Goal: Task Accomplishment & Management: Use online tool/utility

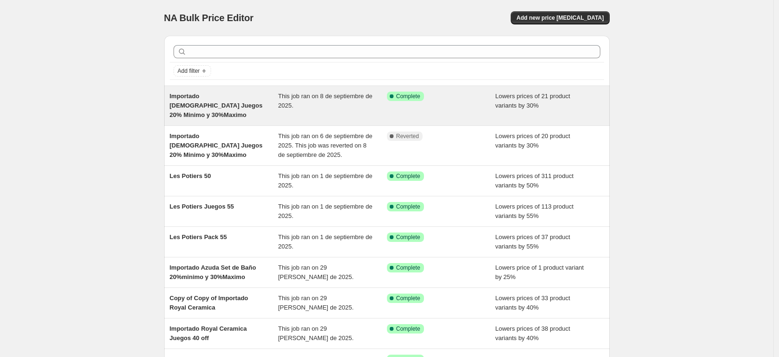
click at [240, 103] on div "Importado Azuda Juegos 20% Minimo y 30%Maximo" at bounding box center [224, 105] width 109 height 28
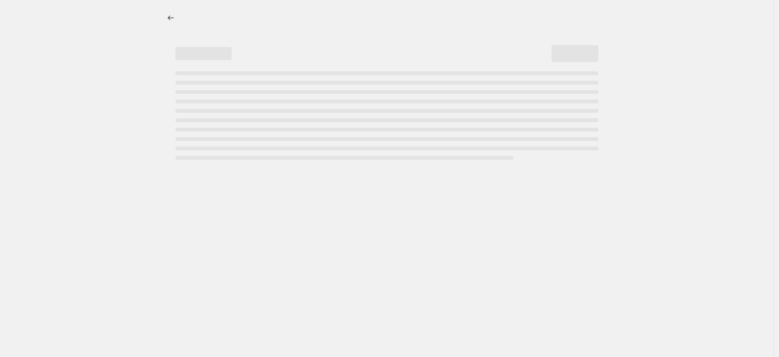
select select "percentage"
select select "vendor"
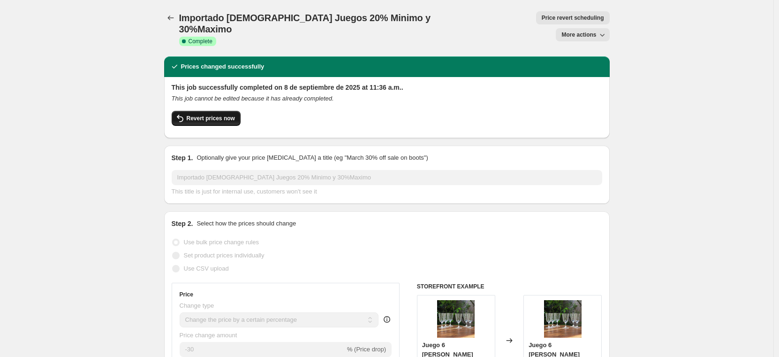
click at [203, 114] on span "Revert prices now" at bounding box center [211, 118] width 48 height 8
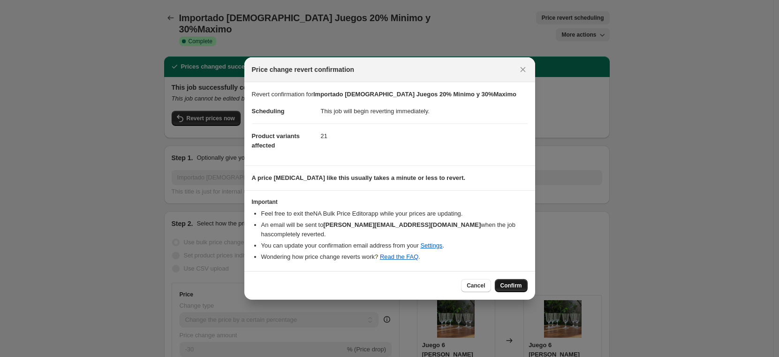
click at [502, 281] on span "Confirm" at bounding box center [512, 285] width 22 height 8
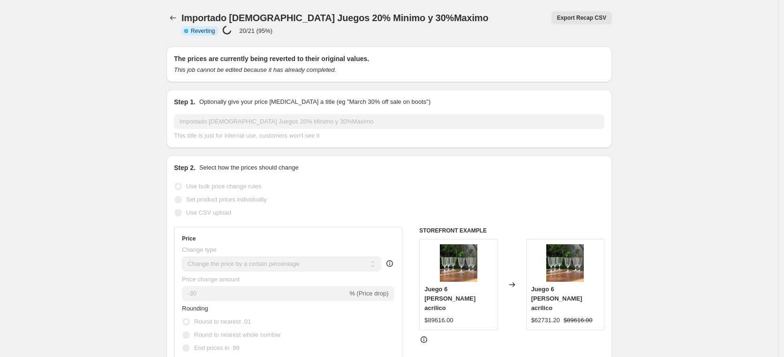
select select "percentage"
select select "vendor"
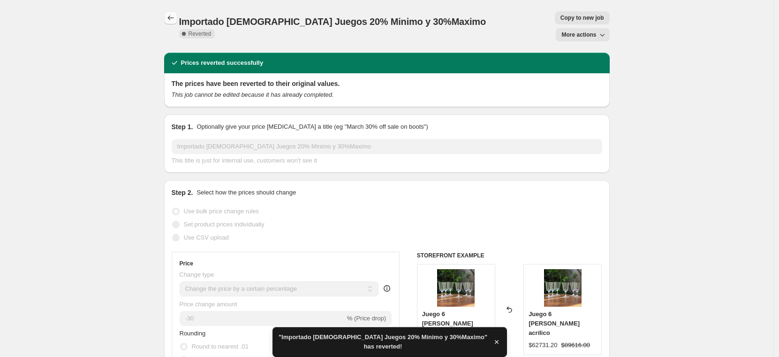
click at [174, 18] on icon "Price change jobs" at bounding box center [170, 17] width 9 height 9
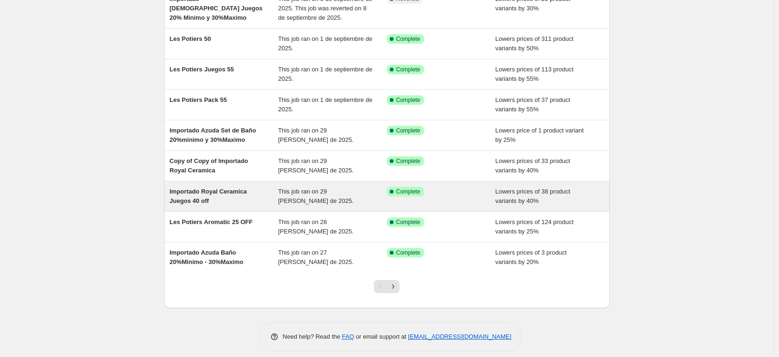
scroll to position [145, 0]
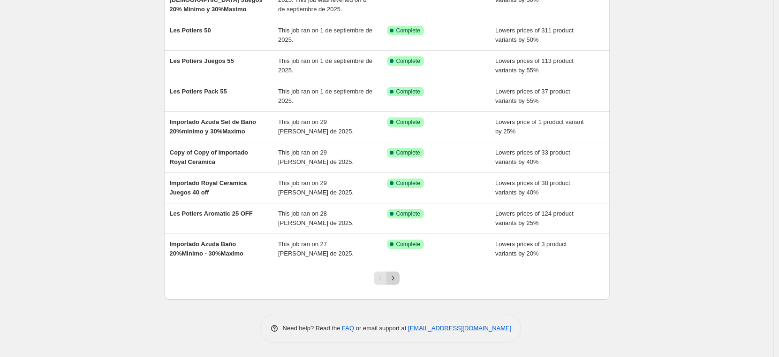
click at [398, 277] on icon "Next" at bounding box center [392, 277] width 9 height 9
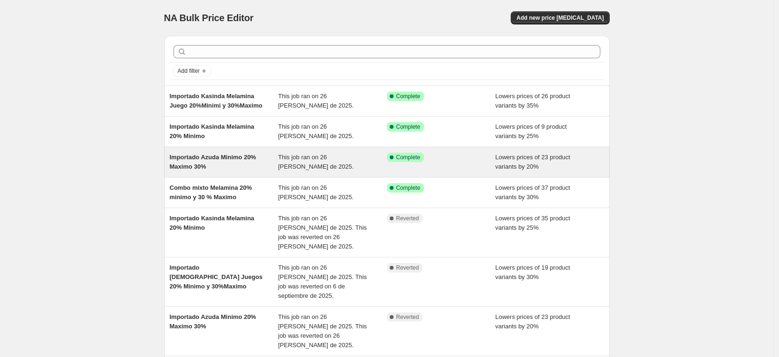
click at [209, 170] on span "Importado Azuda Minimo 20% Maximo 30%" at bounding box center [213, 161] width 86 height 16
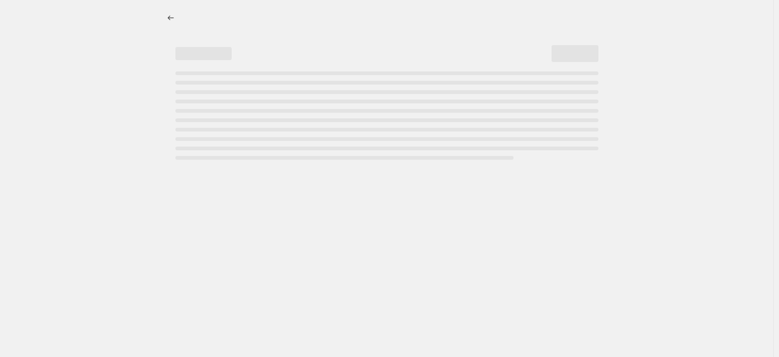
select select "percentage"
select select "vendor"
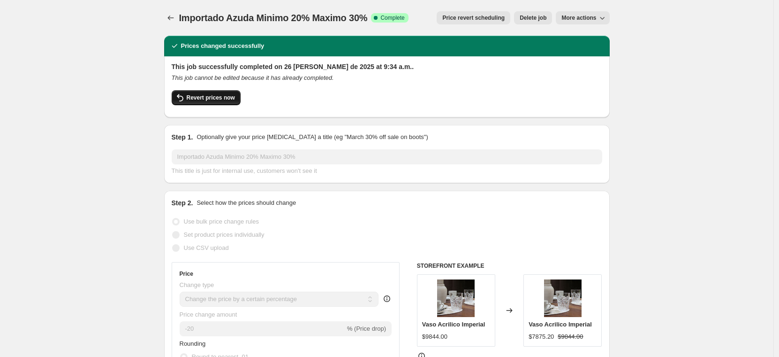
click at [198, 100] on span "Revert prices now" at bounding box center [211, 98] width 48 height 8
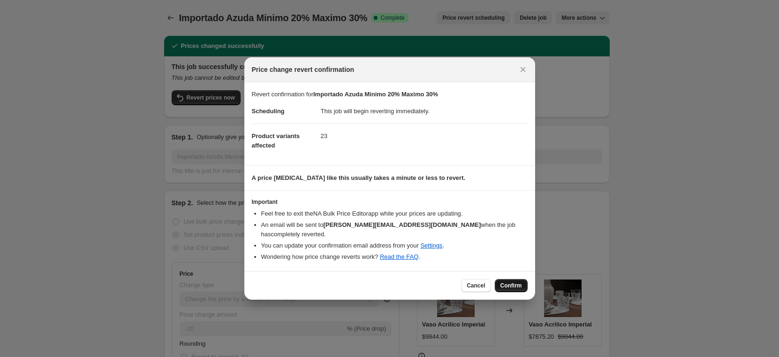
click at [509, 281] on span "Confirm" at bounding box center [512, 285] width 22 height 8
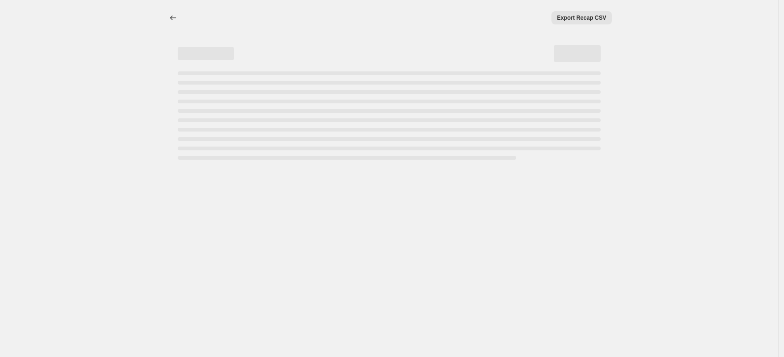
select select "percentage"
select select "vendor"
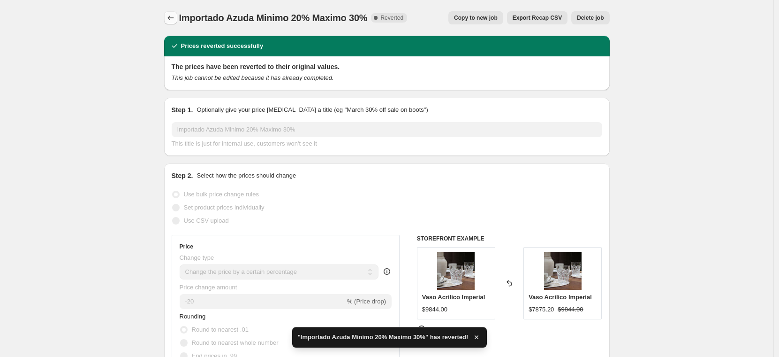
click at [172, 20] on icon "Price change jobs" at bounding box center [170, 17] width 6 height 5
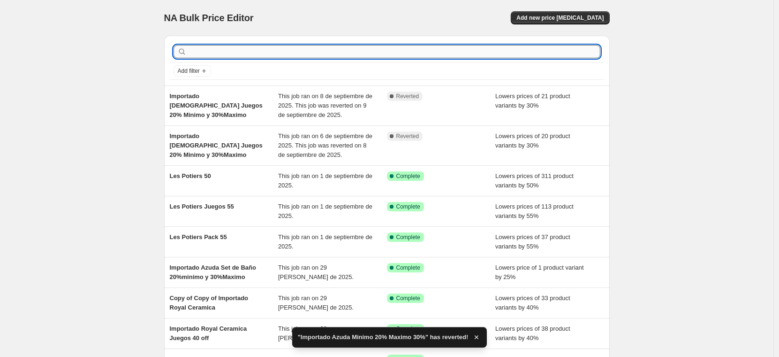
click at [232, 53] on input "text" at bounding box center [395, 51] width 412 height 13
type input "importado mel"
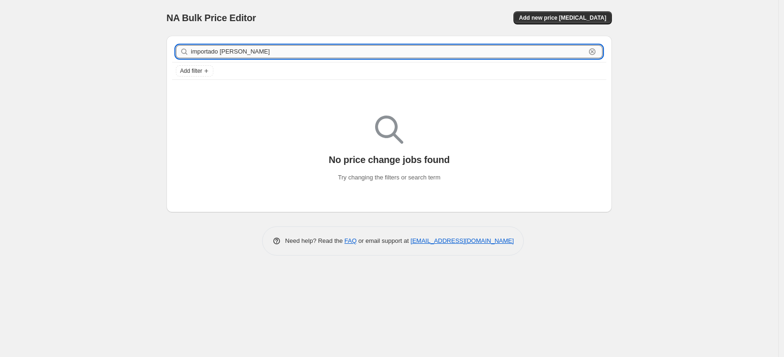
click at [349, 53] on input "importado mel" at bounding box center [388, 51] width 395 height 13
type input "importado kasinda mel"
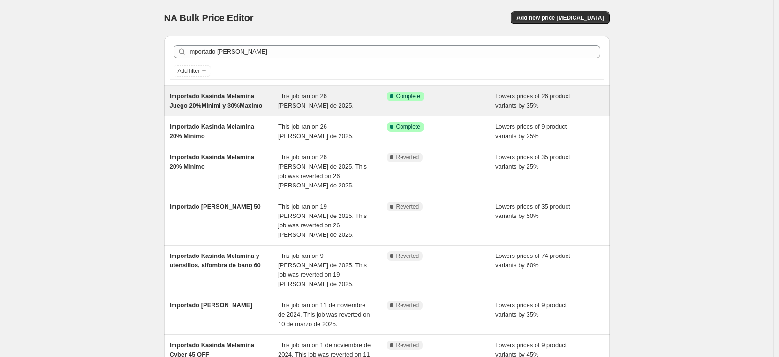
click at [206, 109] on div "Importado Kasinda Melamina Juego 20%Minimi y 30%Maximo" at bounding box center [224, 100] width 109 height 19
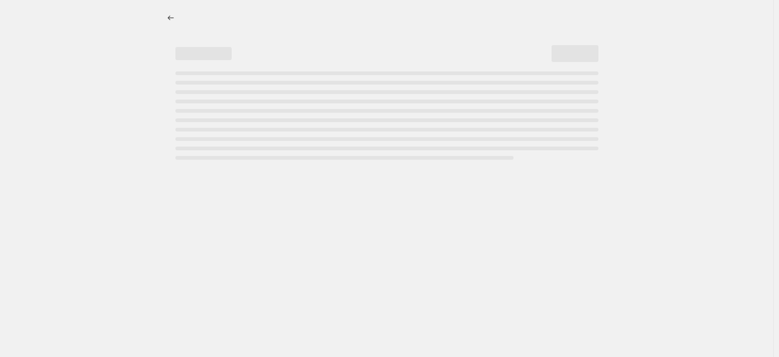
select select "percentage"
select select "vendor"
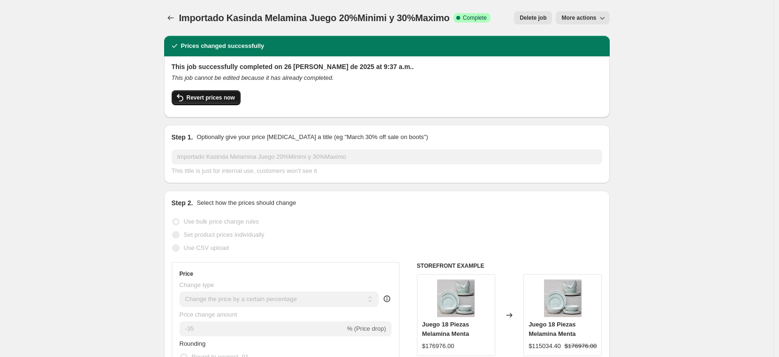
click at [212, 100] on span "Revert prices now" at bounding box center [211, 98] width 48 height 8
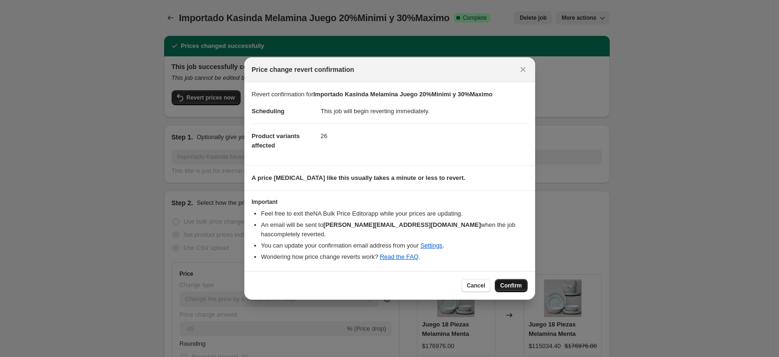
click at [512, 281] on span "Confirm" at bounding box center [512, 285] width 22 height 8
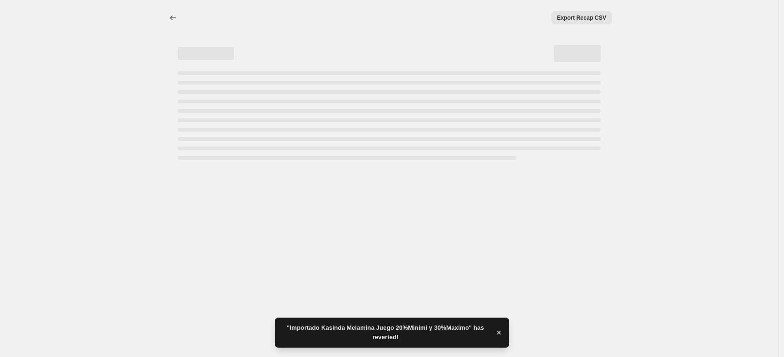
select select "percentage"
select select "vendor"
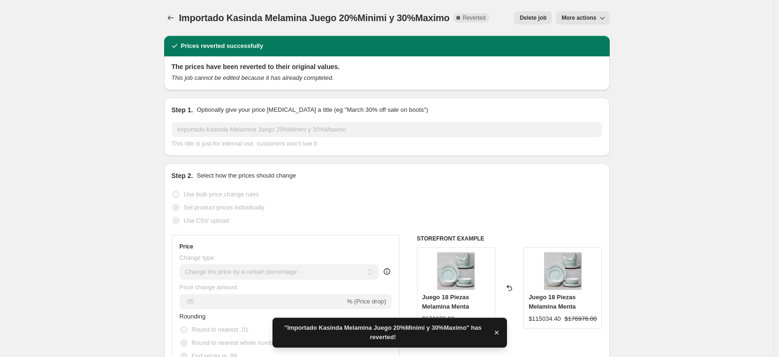
click at [168, 19] on icon "Price change jobs" at bounding box center [170, 17] width 9 height 9
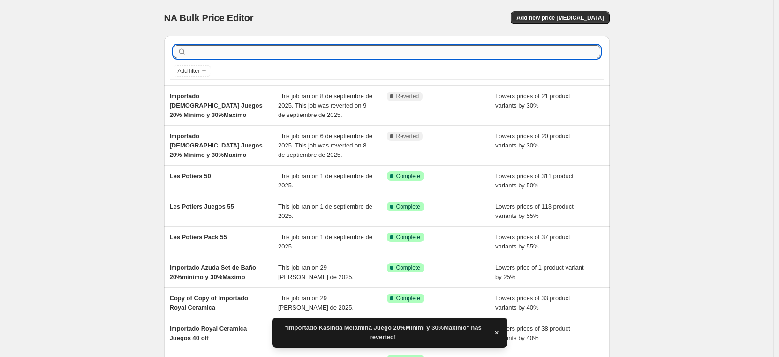
click at [199, 51] on input "text" at bounding box center [395, 51] width 412 height 13
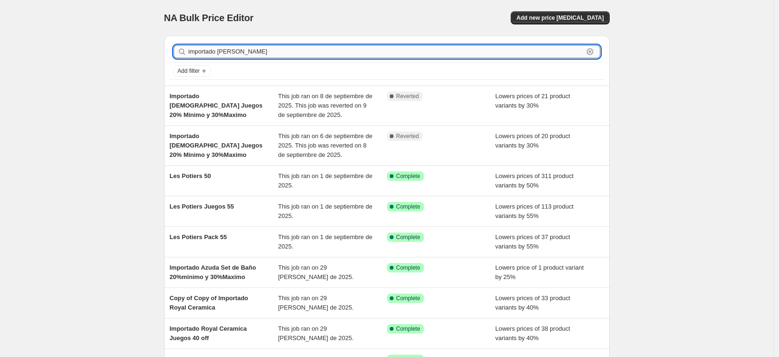
type input "importado kasinda m"
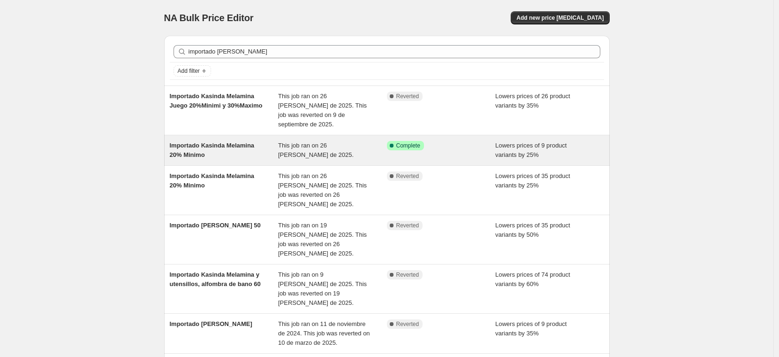
click at [198, 146] on span "Importado Kasinda Melamina 20% Minimo" at bounding box center [212, 150] width 85 height 16
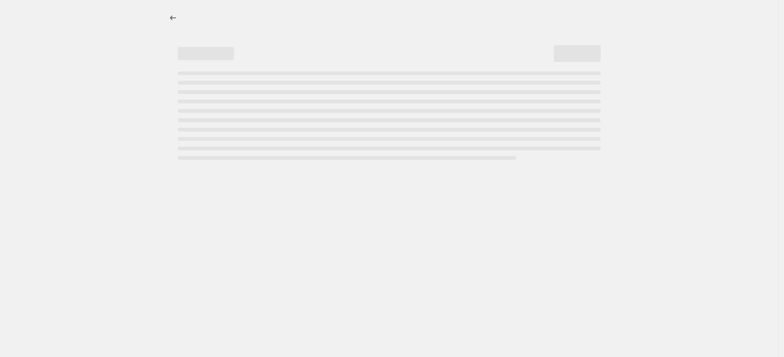
select select "percentage"
select select "vendor"
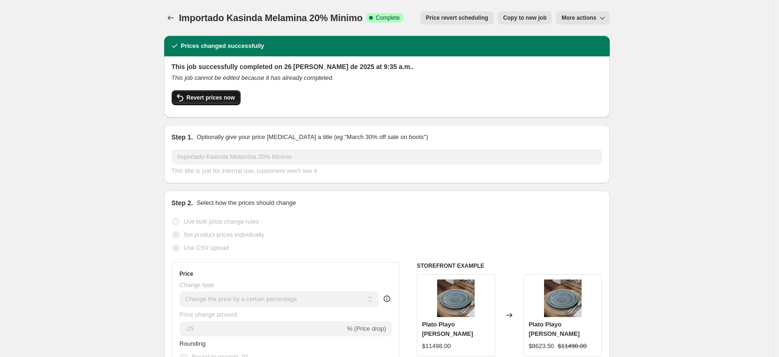
click at [219, 101] on span "Revert prices now" at bounding box center [211, 98] width 48 height 8
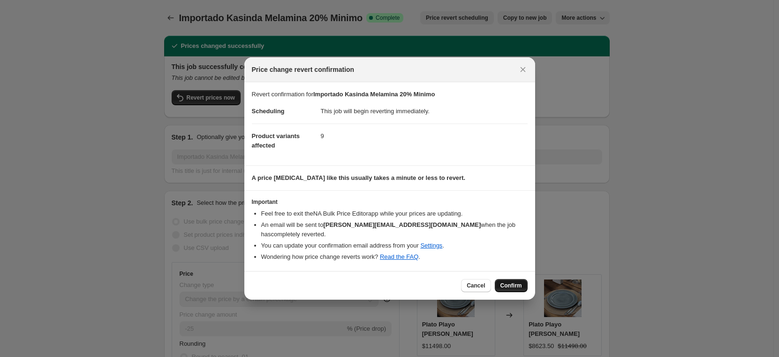
click at [509, 279] on button "Confirm" at bounding box center [511, 285] width 33 height 13
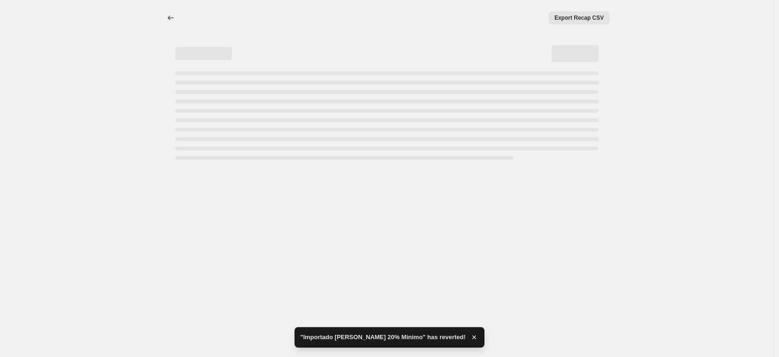
select select "percentage"
select select "vendor"
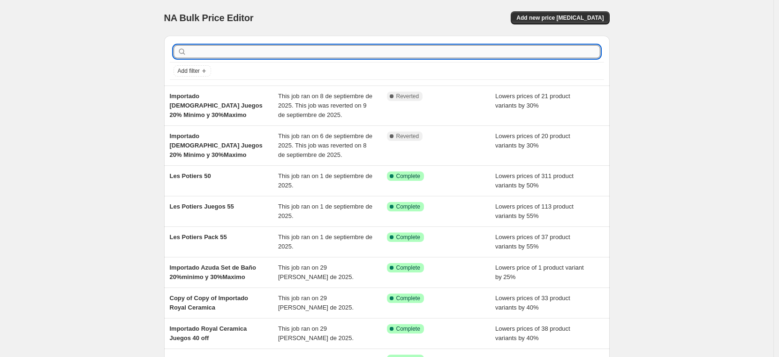
click at [273, 53] on input "text" at bounding box center [395, 51] width 412 height 13
type input "importado azu"
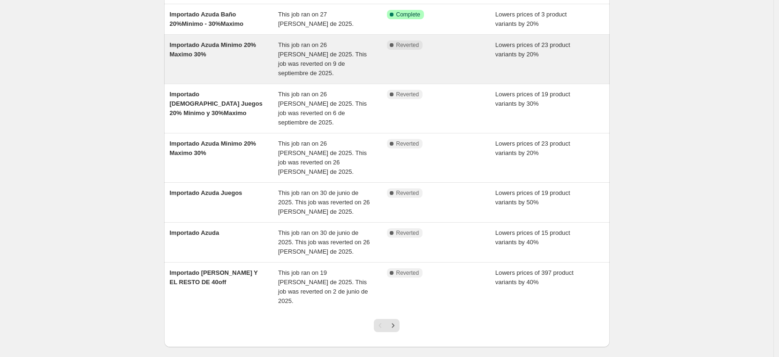
scroll to position [202, 0]
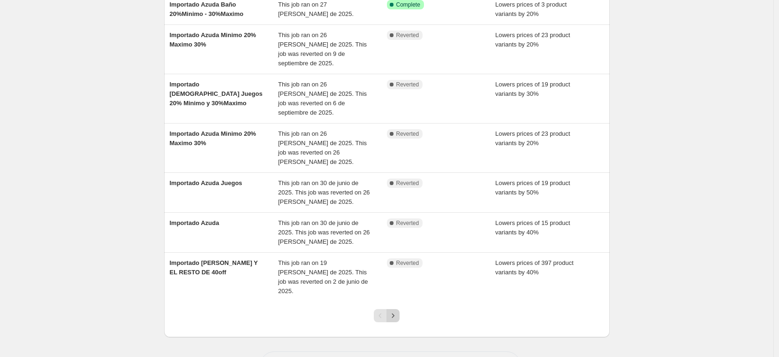
click at [398, 311] on icon "Next" at bounding box center [392, 315] width 9 height 9
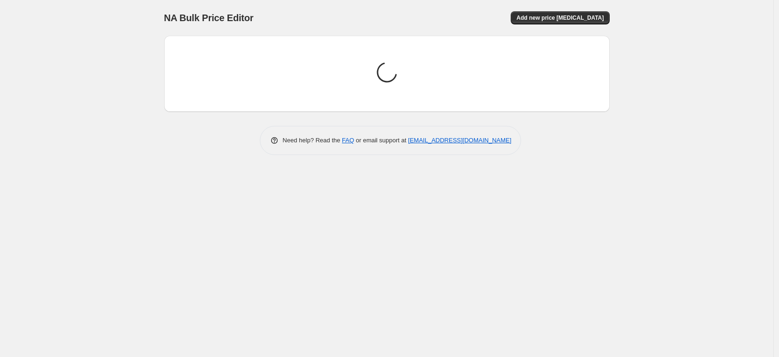
scroll to position [0, 0]
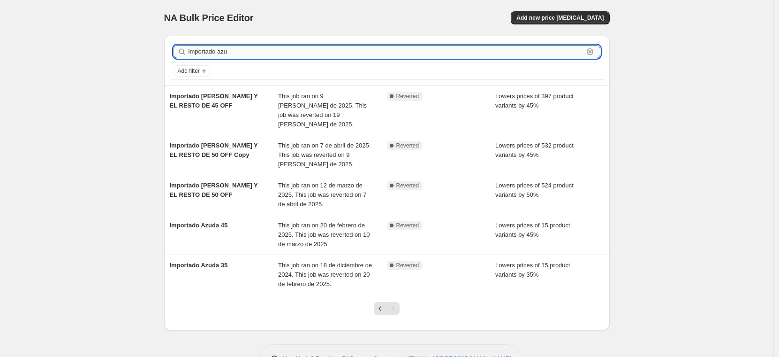
click at [251, 48] on input "importado azu" at bounding box center [386, 51] width 395 height 13
type input "importado"
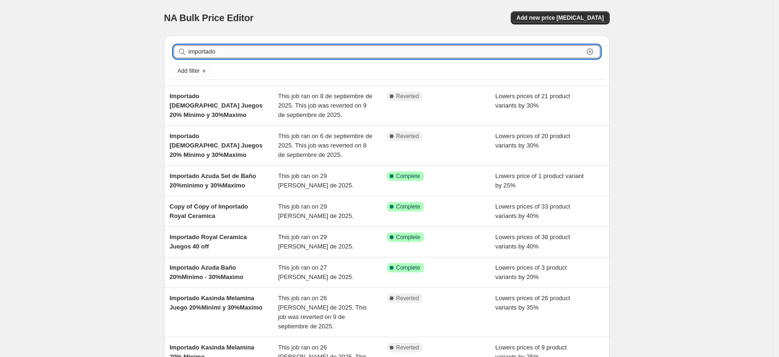
click at [272, 51] on input "importado" at bounding box center [386, 51] width 395 height 13
type input "importado kasin"
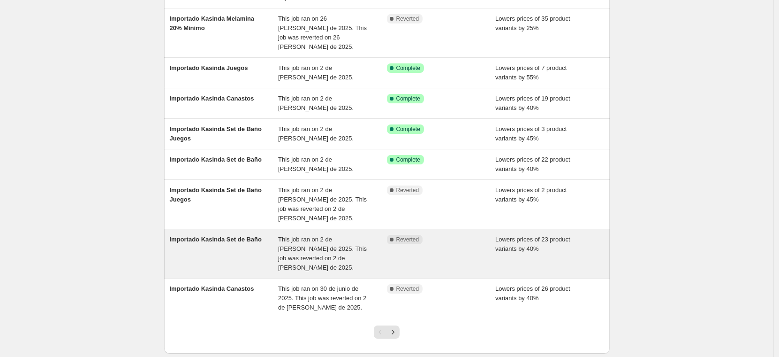
scroll to position [183, 0]
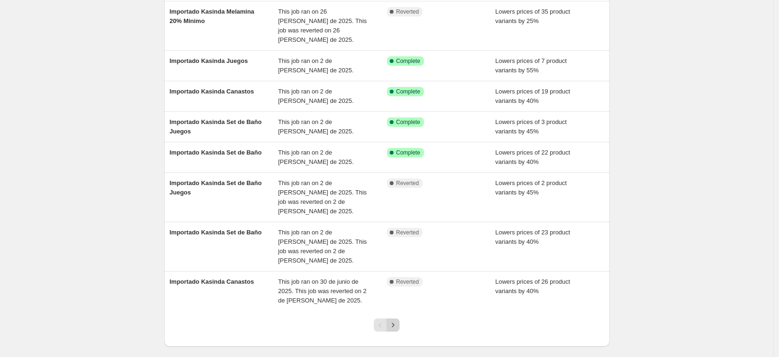
click at [397, 320] on icon "Next" at bounding box center [392, 324] width 9 height 9
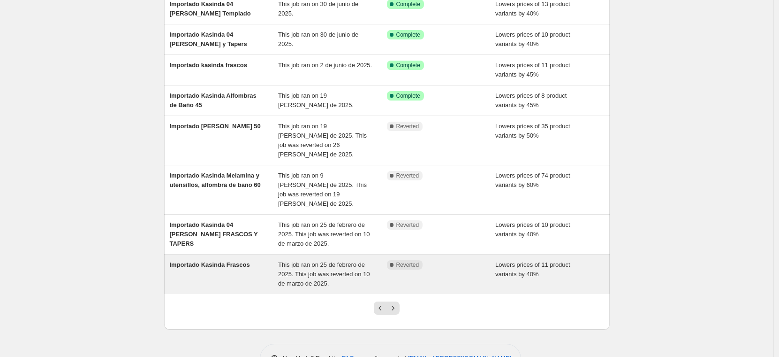
scroll to position [174, 0]
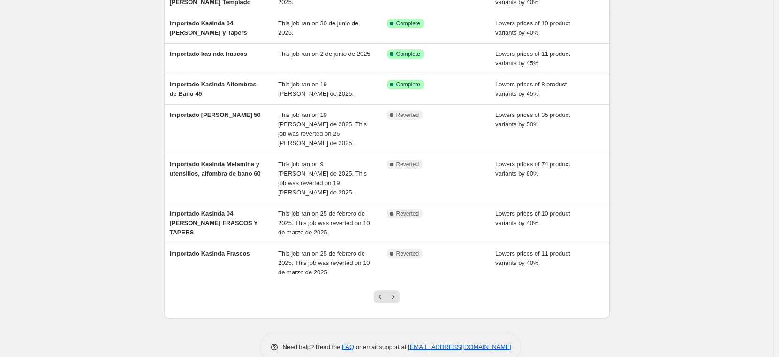
click at [397, 292] on icon "Next" at bounding box center [392, 296] width 9 height 9
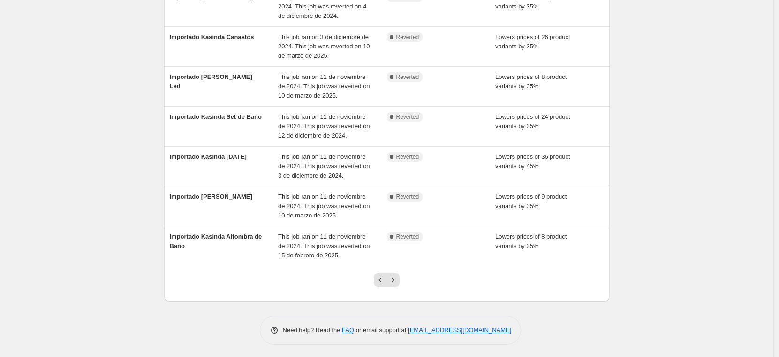
scroll to position [220, 0]
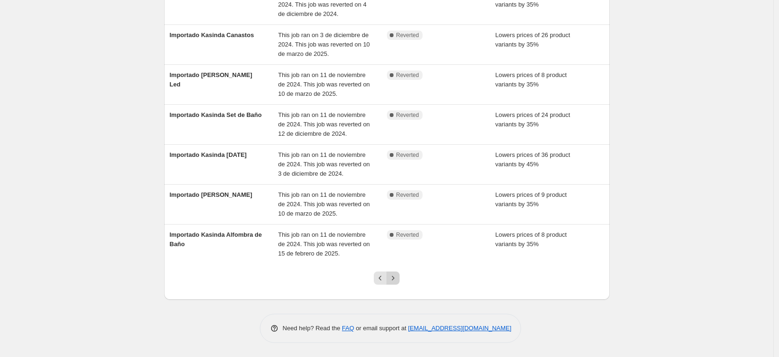
click at [395, 278] on icon "Next" at bounding box center [393, 277] width 2 height 4
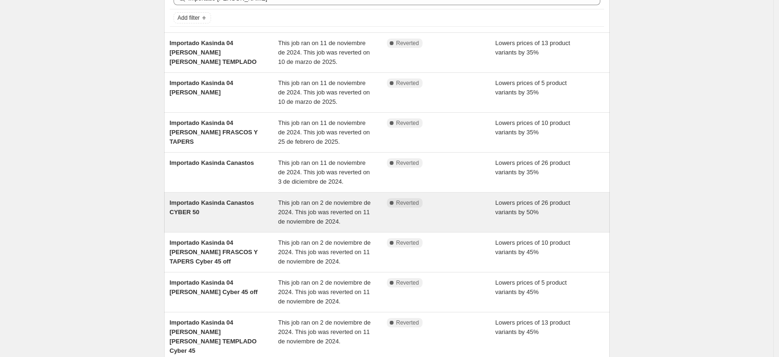
scroll to position [0, 0]
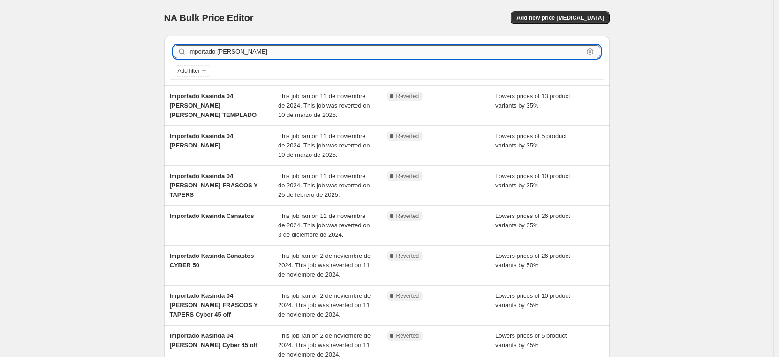
click at [250, 52] on input "importado kasin" at bounding box center [386, 51] width 395 height 13
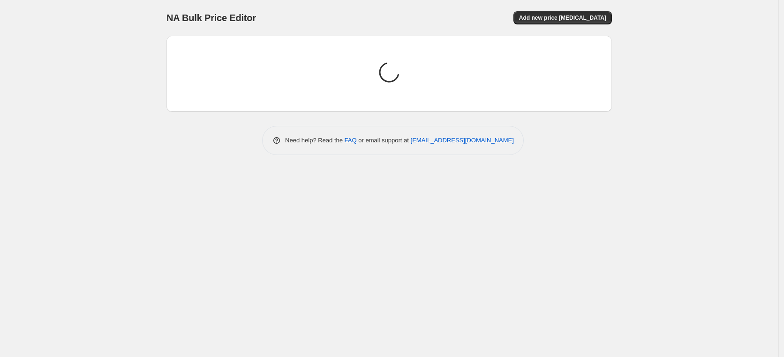
drag, startPoint x: 210, startPoint y: 73, endPoint x: 201, endPoint y: 70, distance: 8.9
click at [201, 70] on div "Loading price change jobs..." at bounding box center [389, 73] width 431 height 61
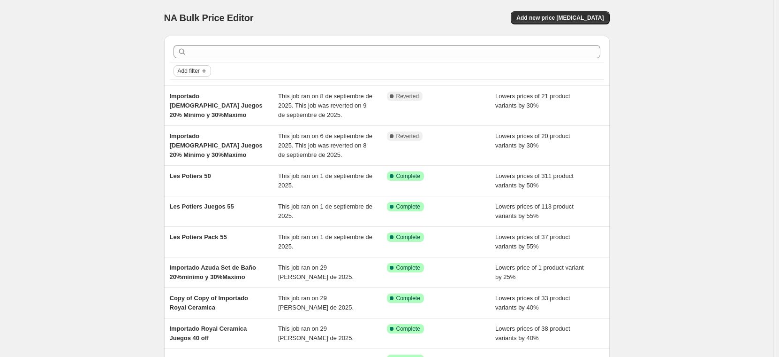
click at [200, 70] on span "Add filter" at bounding box center [189, 71] width 22 height 8
click at [202, 89] on span "Job status" at bounding box center [195, 89] width 28 height 7
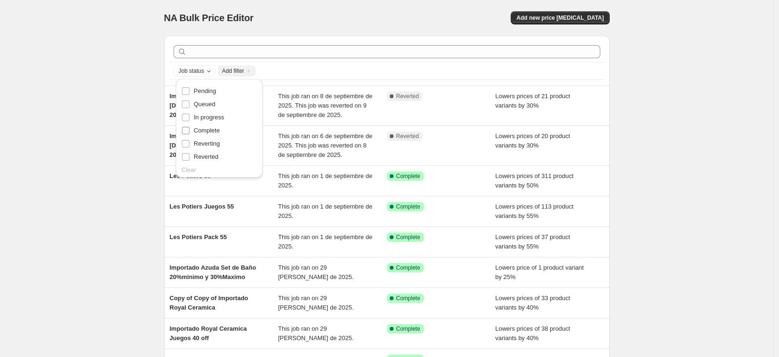
click at [203, 130] on span "Complete" at bounding box center [207, 130] width 26 height 7
click at [190, 130] on input "Complete" at bounding box center [186, 131] width 8 height 8
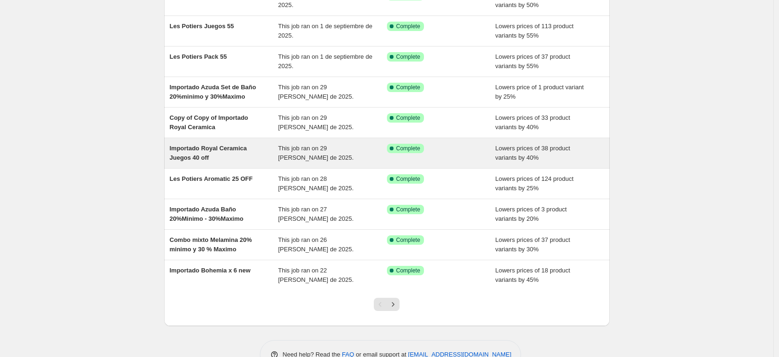
scroll to position [103, 0]
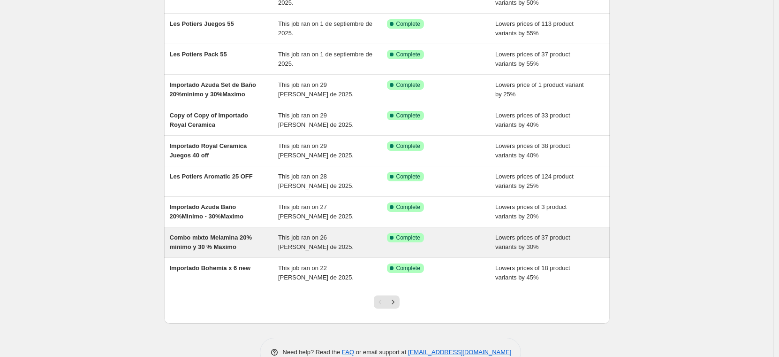
click at [242, 238] on span "Combo mixto Melamina 20% minimo y 30 % Maximo" at bounding box center [211, 242] width 83 height 16
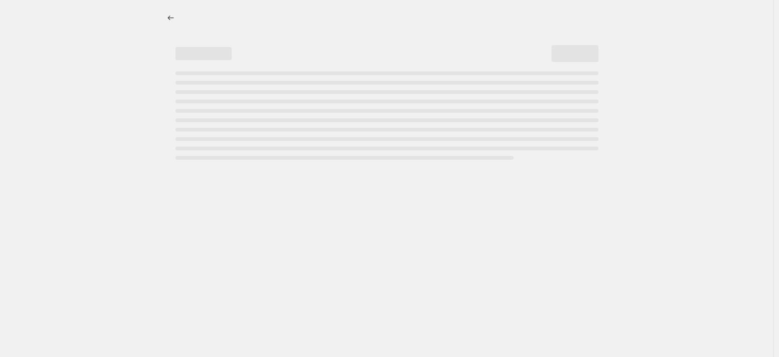
select select "percentage"
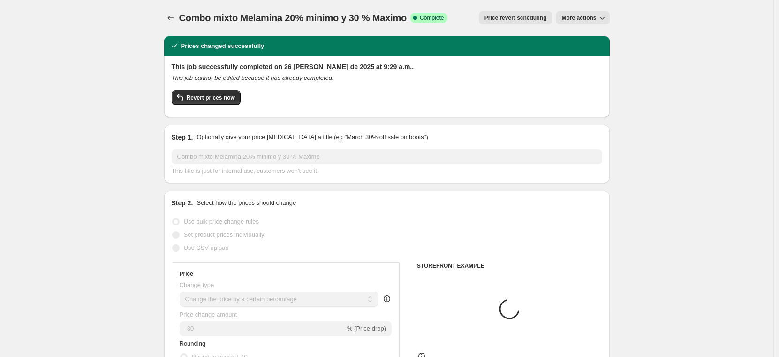
select select "vendor"
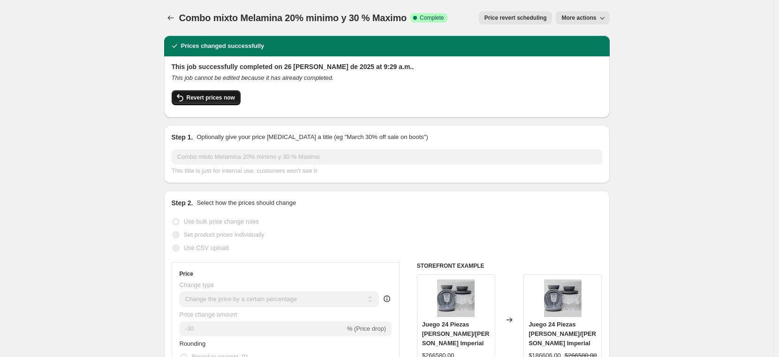
click at [223, 100] on span "Revert prices now" at bounding box center [211, 98] width 48 height 8
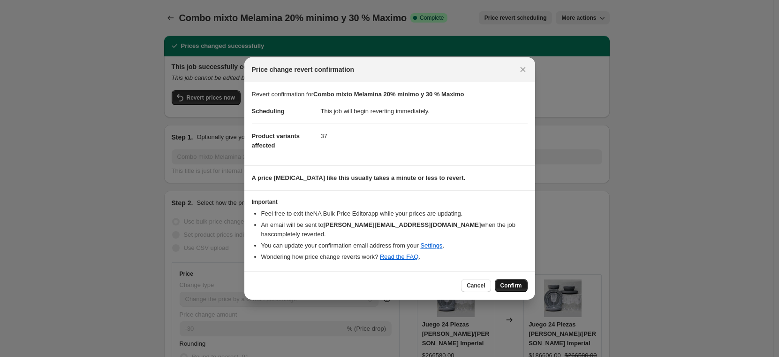
click at [502, 281] on span "Confirm" at bounding box center [512, 285] width 22 height 8
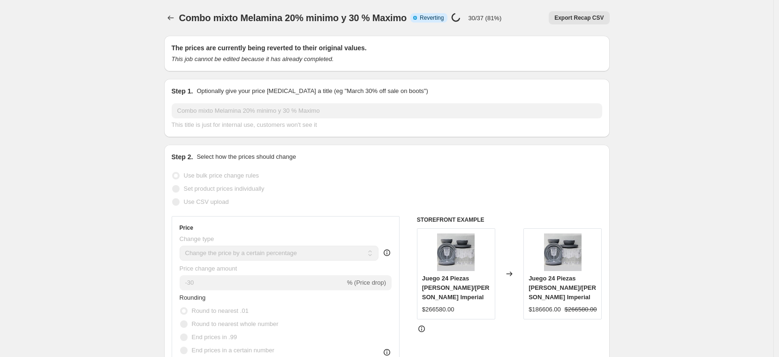
select select "percentage"
select select "vendor"
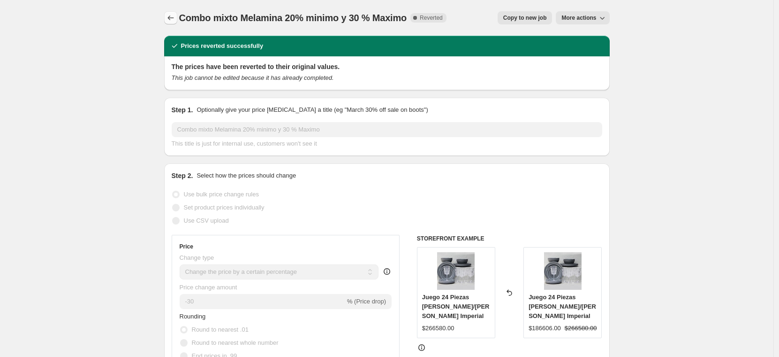
click at [173, 21] on icon "Price change jobs" at bounding box center [170, 17] width 9 height 9
